Goal: Browse casually: Explore the website without a specific task or goal

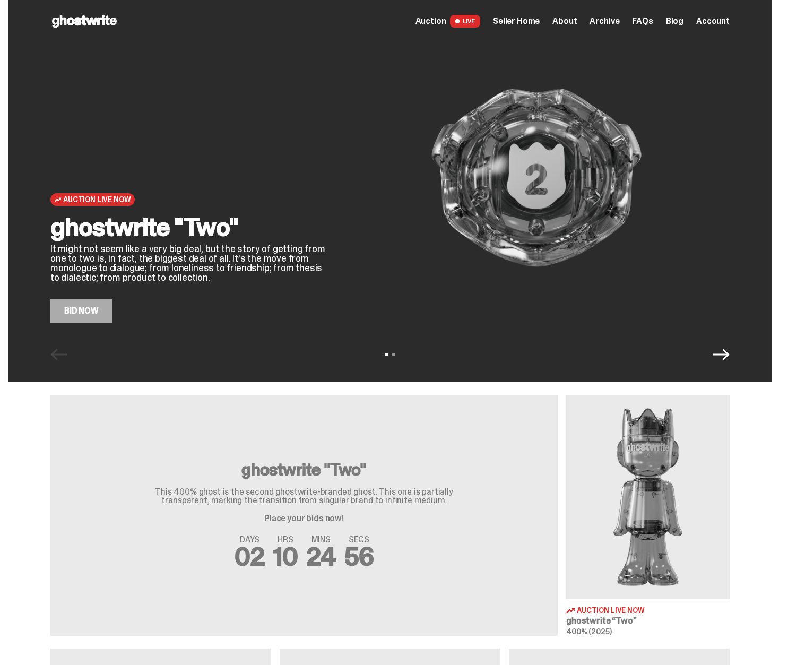
click at [614, 21] on span "Archive" at bounding box center [605, 21] width 30 height 8
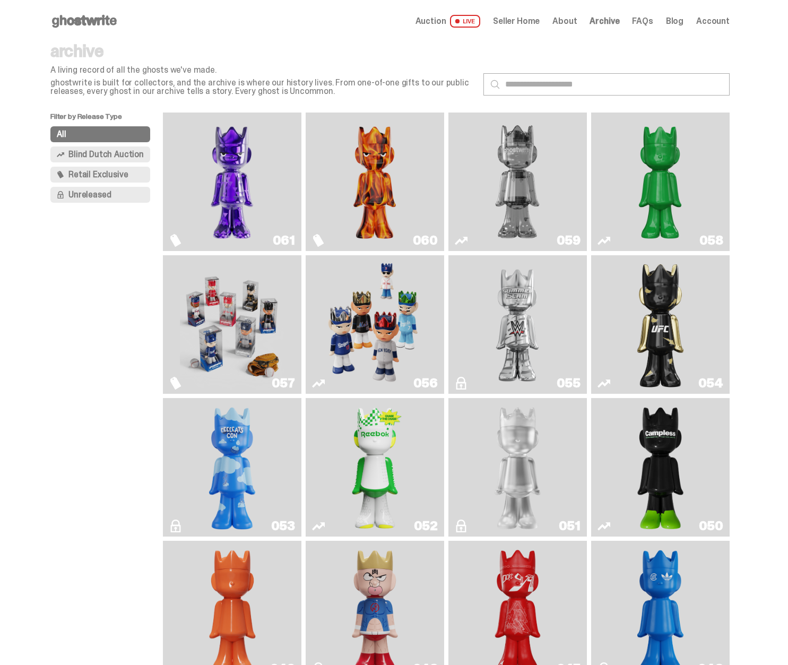
click at [206, 184] on img "Fantasy" at bounding box center [232, 182] width 104 height 130
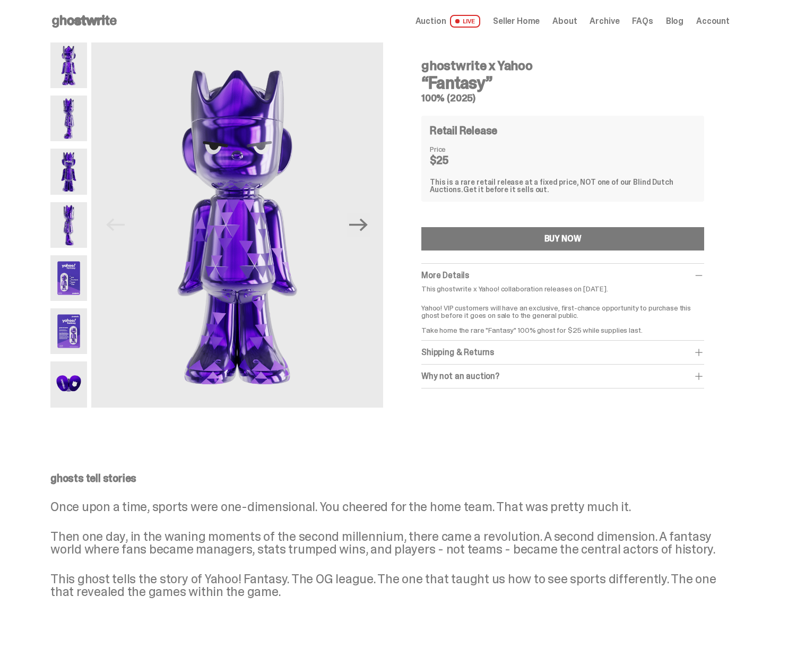
click at [619, 14] on div "Open main menu Home Auction LIVE Seller Home About Archive FAQs Blog" at bounding box center [389, 21] width 679 height 17
click at [618, 20] on span "Archive" at bounding box center [605, 21] width 30 height 8
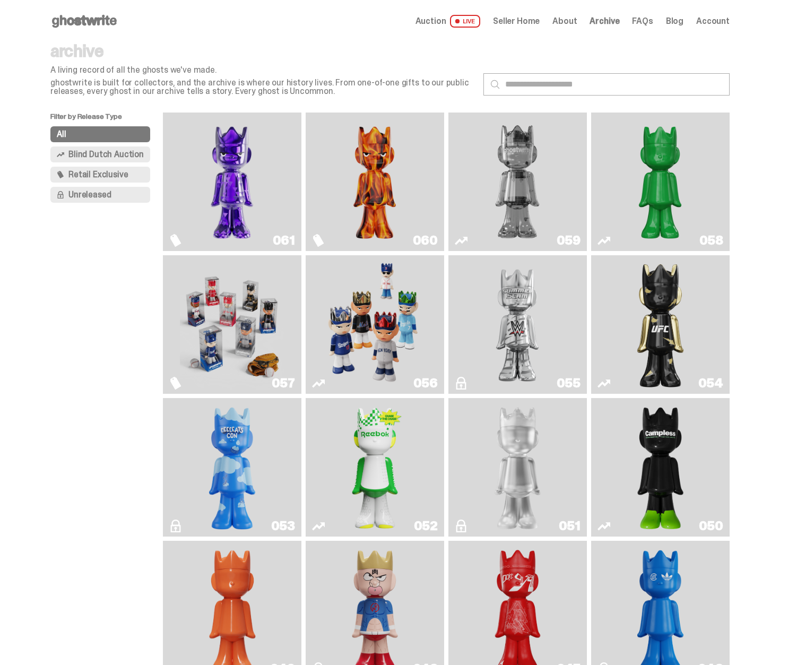
click at [430, 23] on span "Auction" at bounding box center [431, 21] width 31 height 8
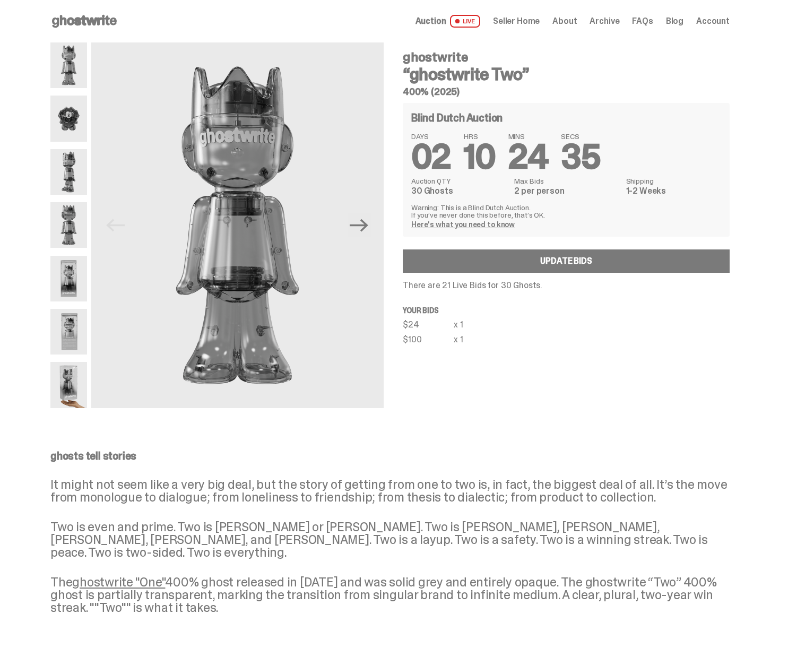
click at [80, 29] on icon at bounding box center [84, 21] width 68 height 17
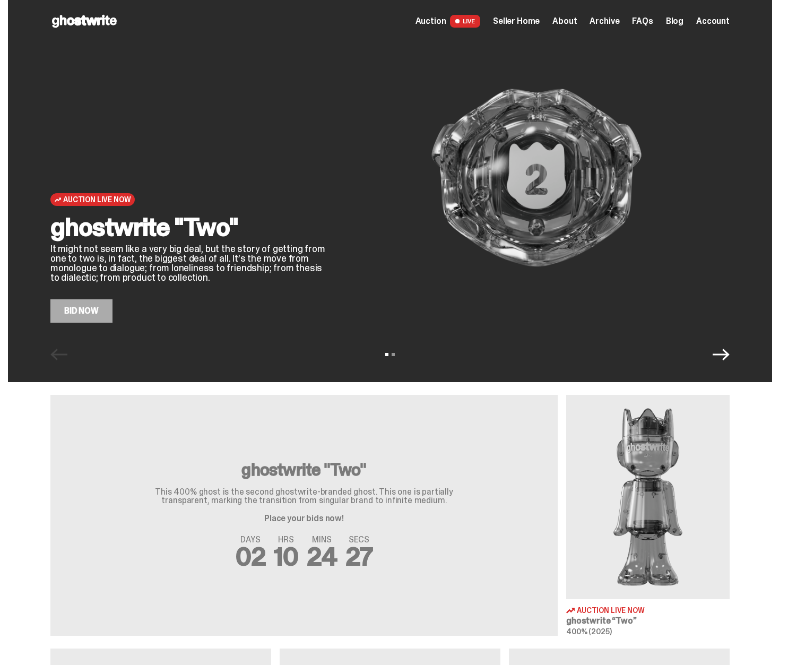
click at [724, 355] on icon "Next" at bounding box center [721, 355] width 17 height 12
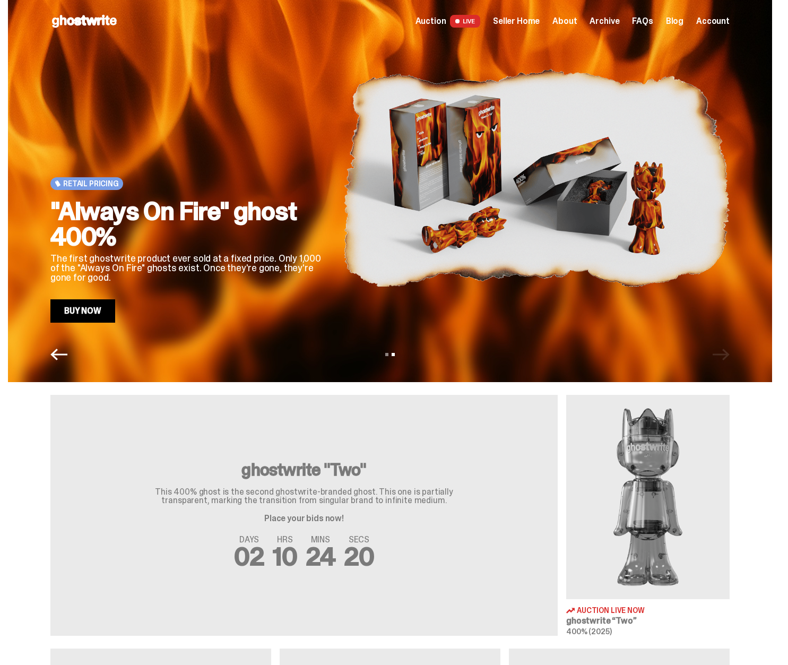
click at [58, 362] on icon "Previous" at bounding box center [58, 354] width 17 height 17
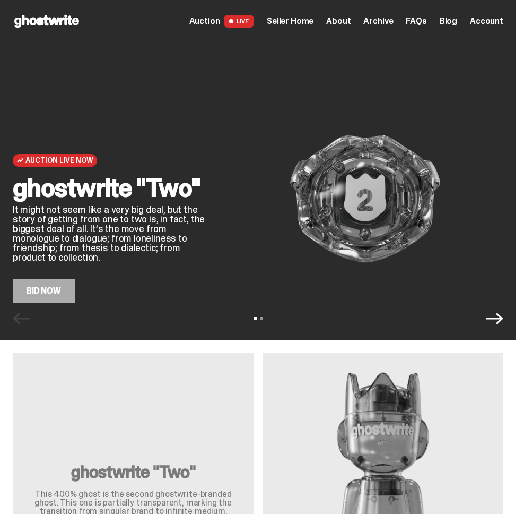
click at [504, 314] on icon "Next" at bounding box center [495, 319] width 17 height 12
